Goal: Find contact information: Find contact information

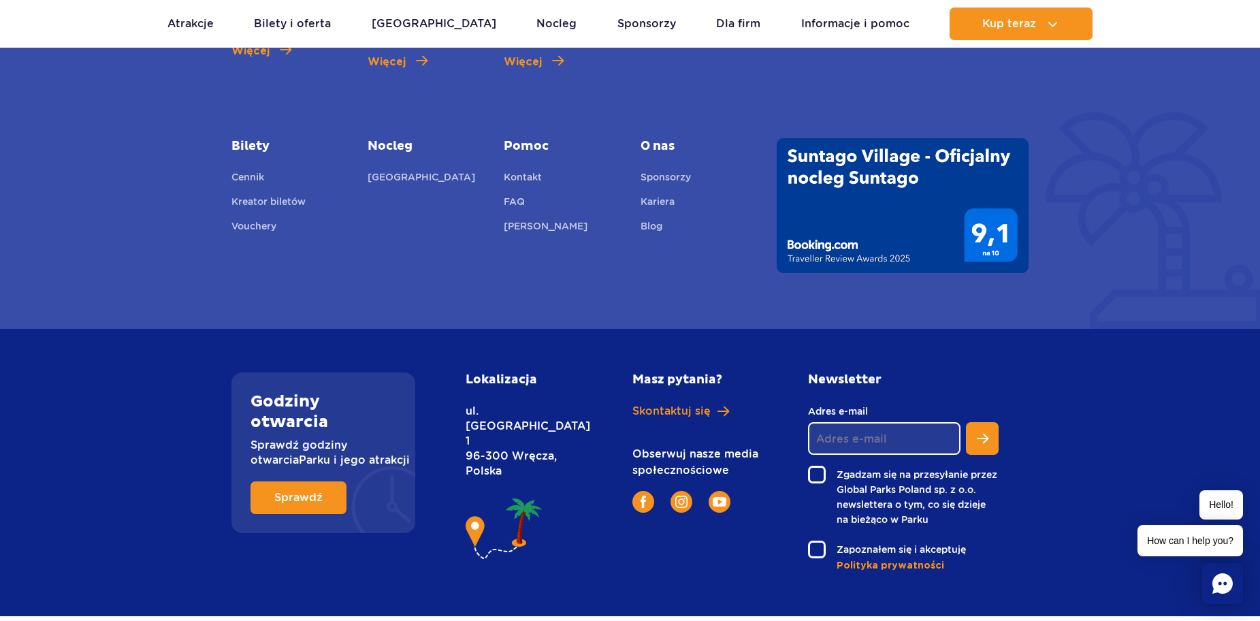
scroll to position [2152, 0]
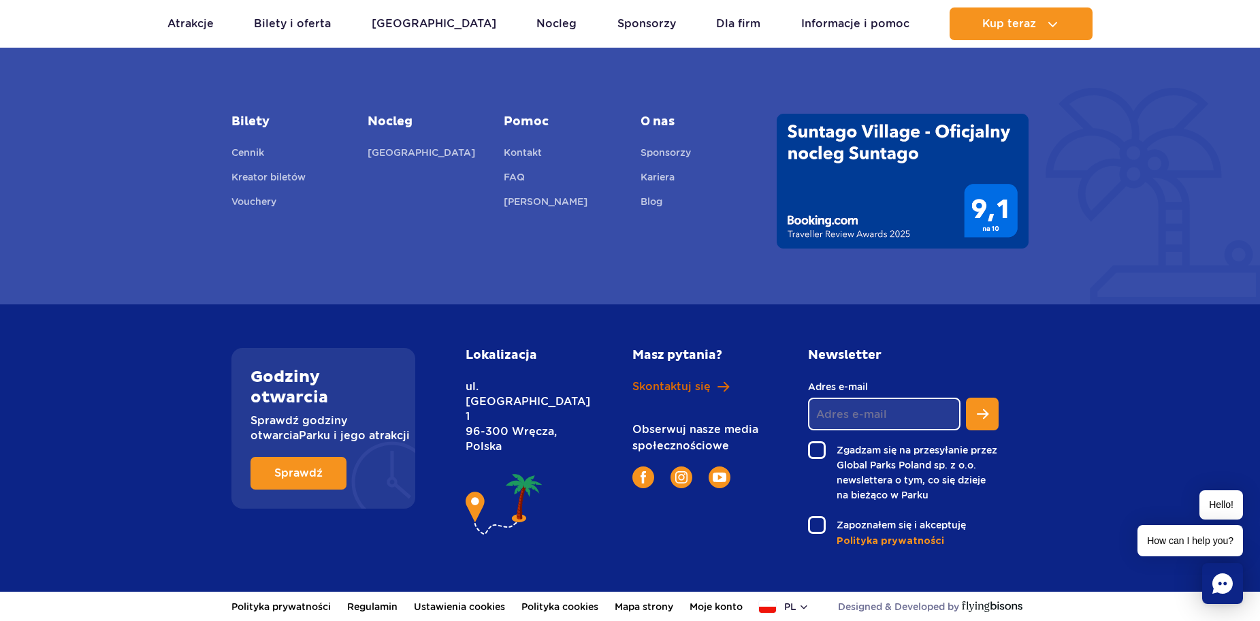
click at [654, 382] on span "Skontaktuj się" at bounding box center [672, 386] width 78 height 15
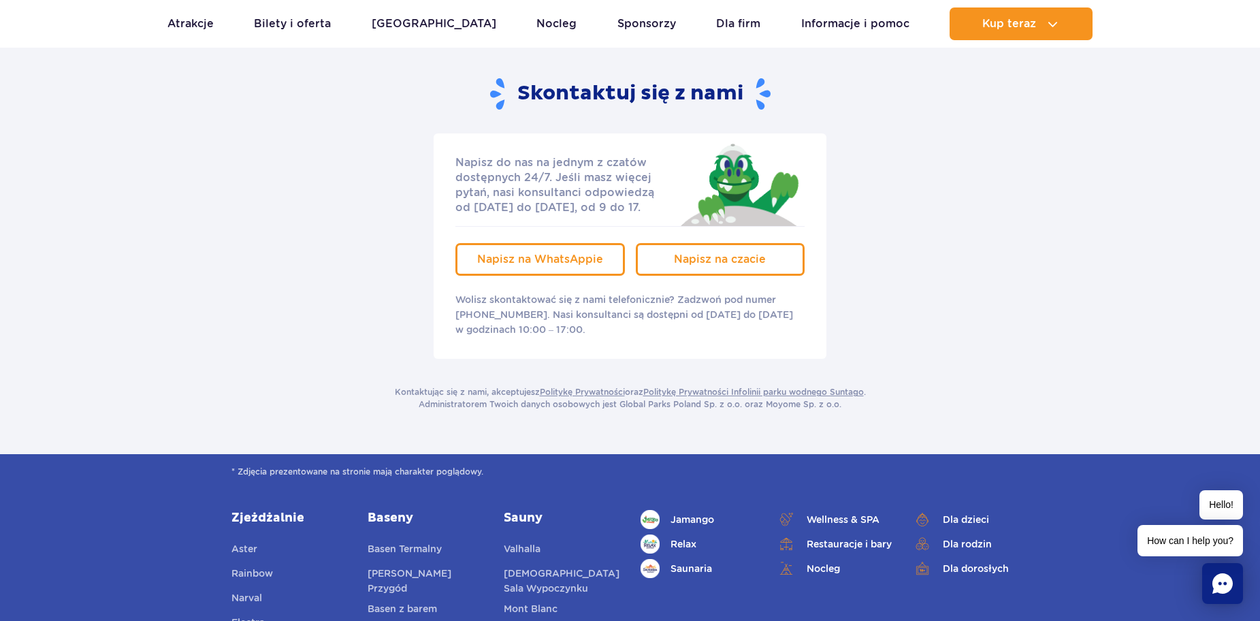
scroll to position [204, 0]
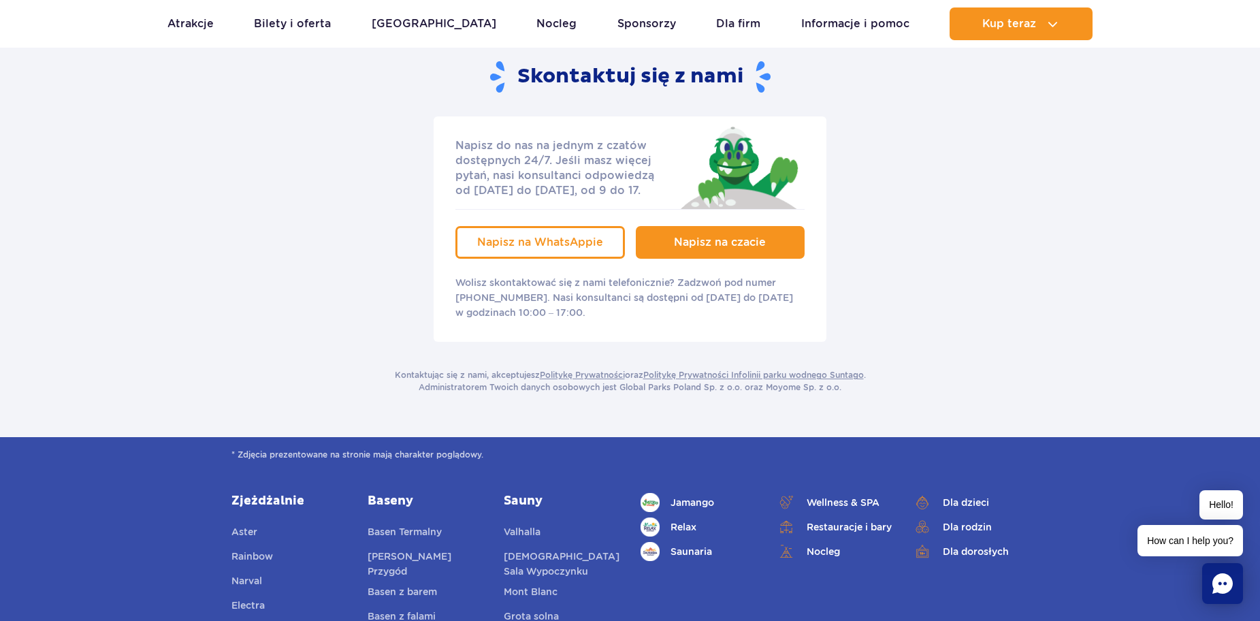
click at [698, 252] on link "Napisz na czacie" at bounding box center [721, 242] width 170 height 33
